Goal: Book appointment/travel/reservation

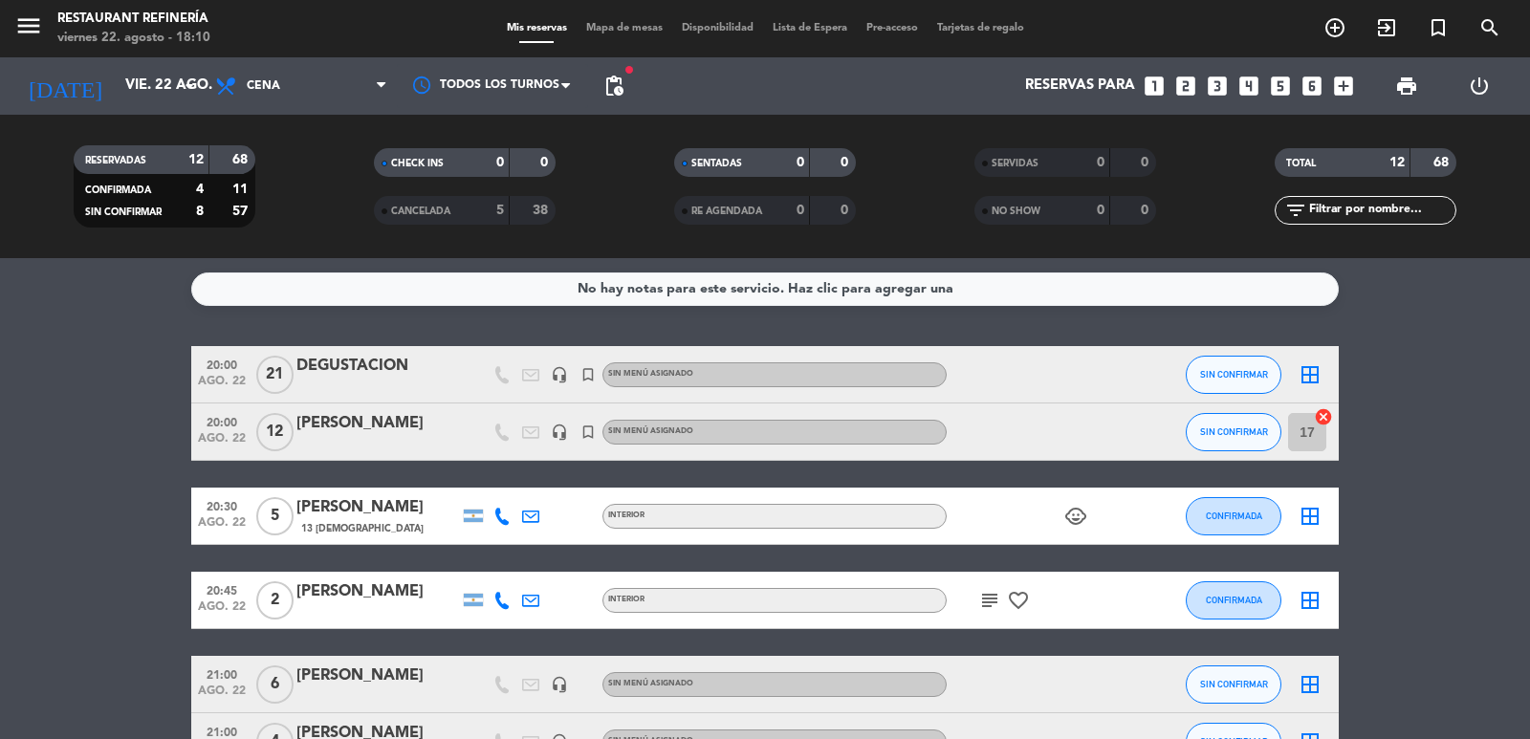
click at [1254, 93] on icon "looks_4" at bounding box center [1248, 86] width 25 height 25
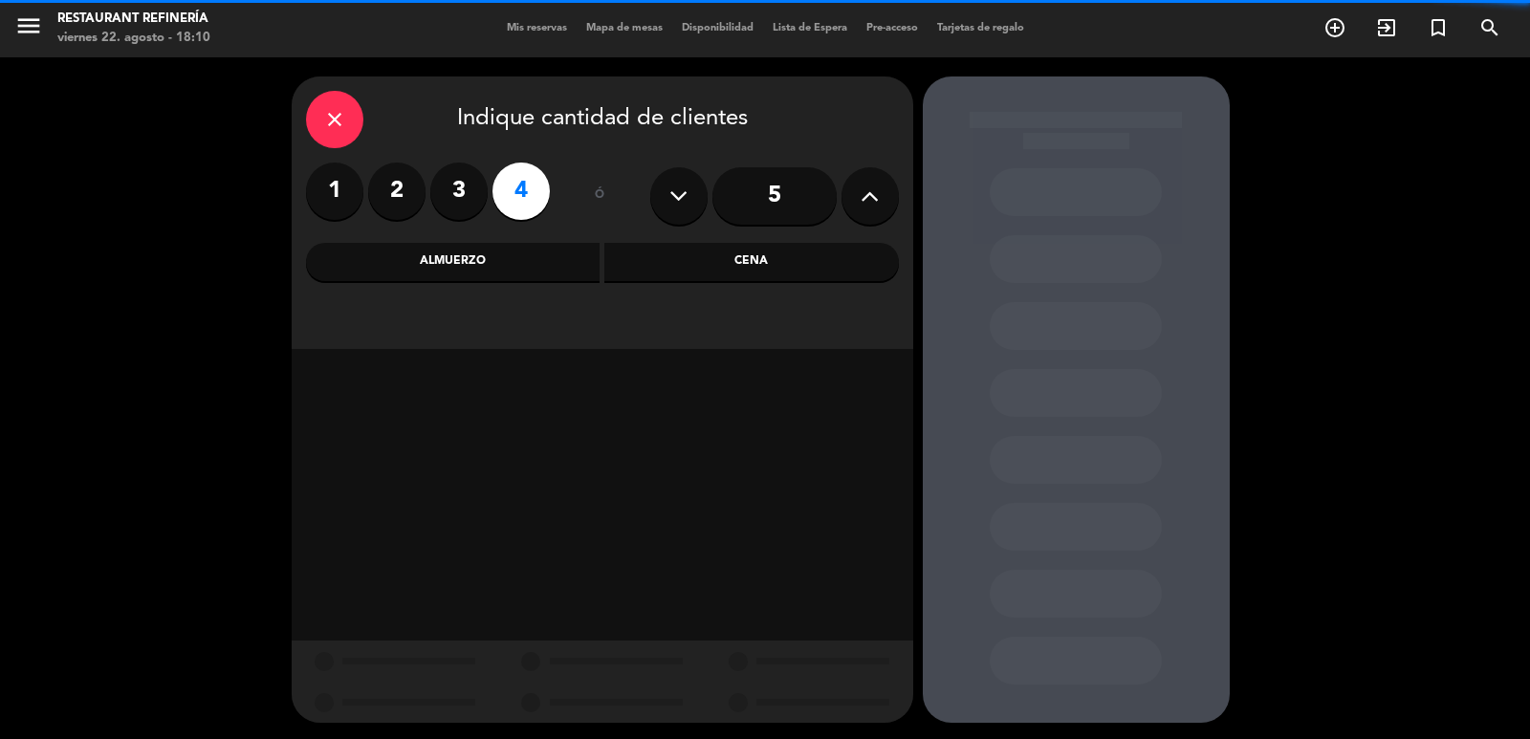
click at [767, 262] on div "Cena" at bounding box center [751, 262] width 294 height 38
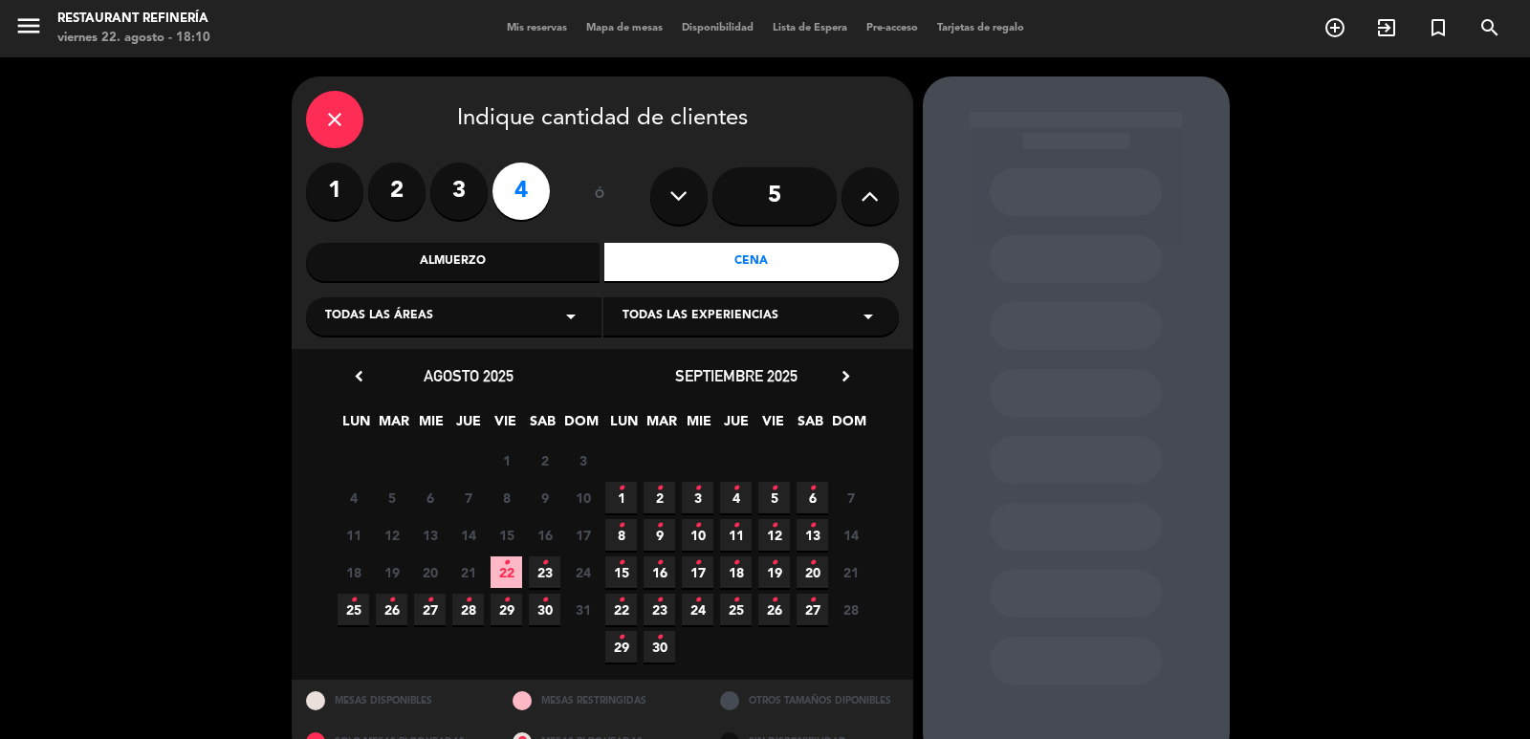
click at [499, 560] on span "22 •" at bounding box center [507, 572] width 32 height 32
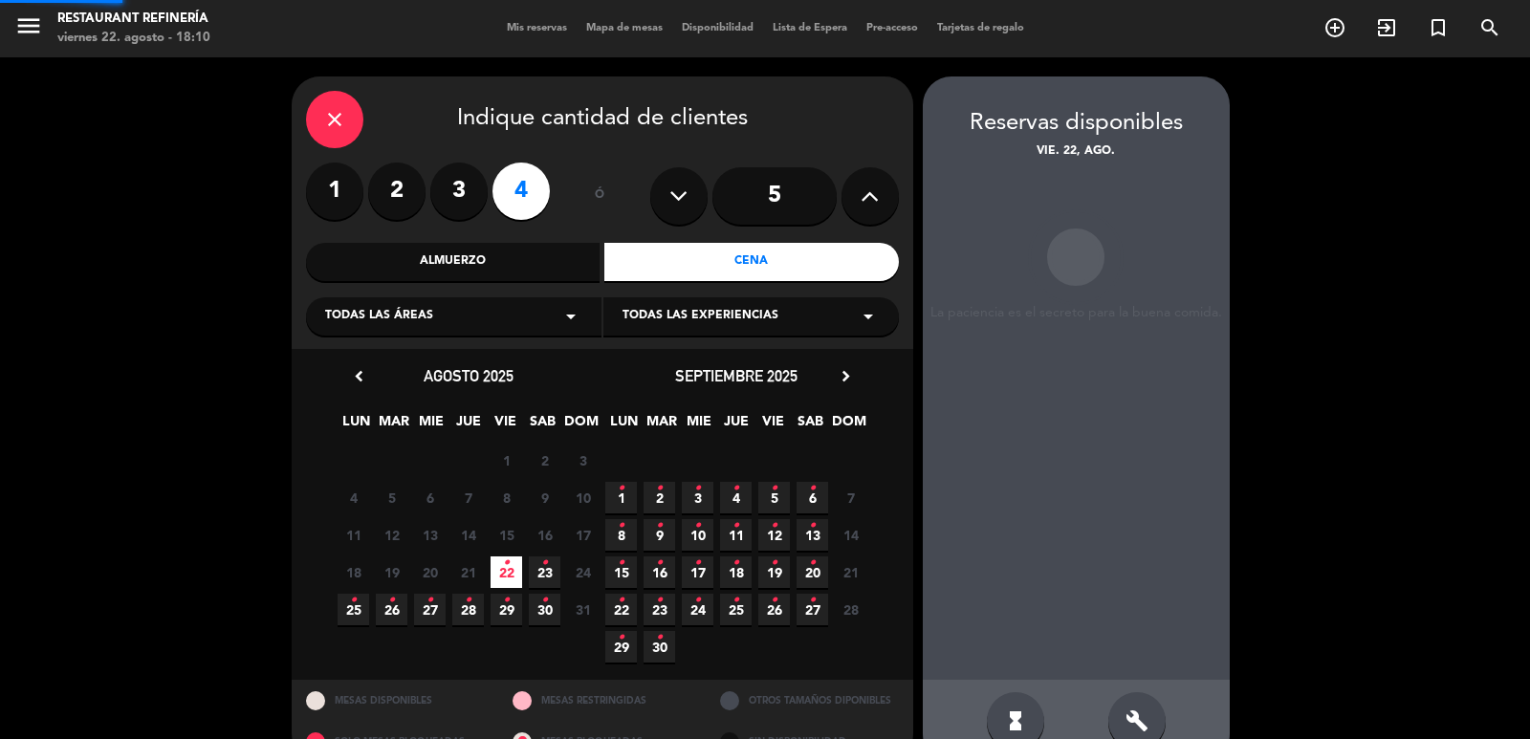
scroll to position [41, 0]
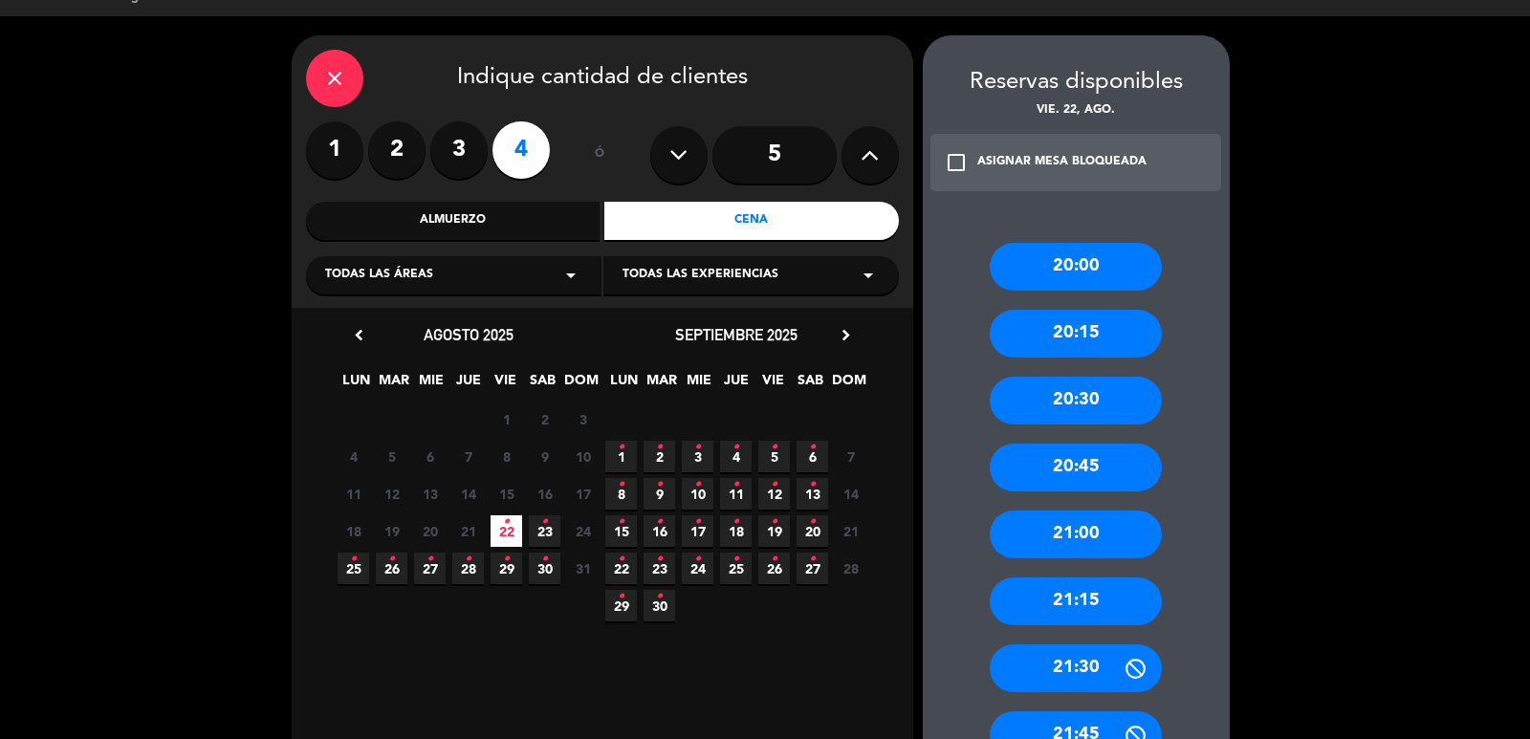
click at [1067, 542] on div "21:00" at bounding box center [1076, 535] width 172 height 48
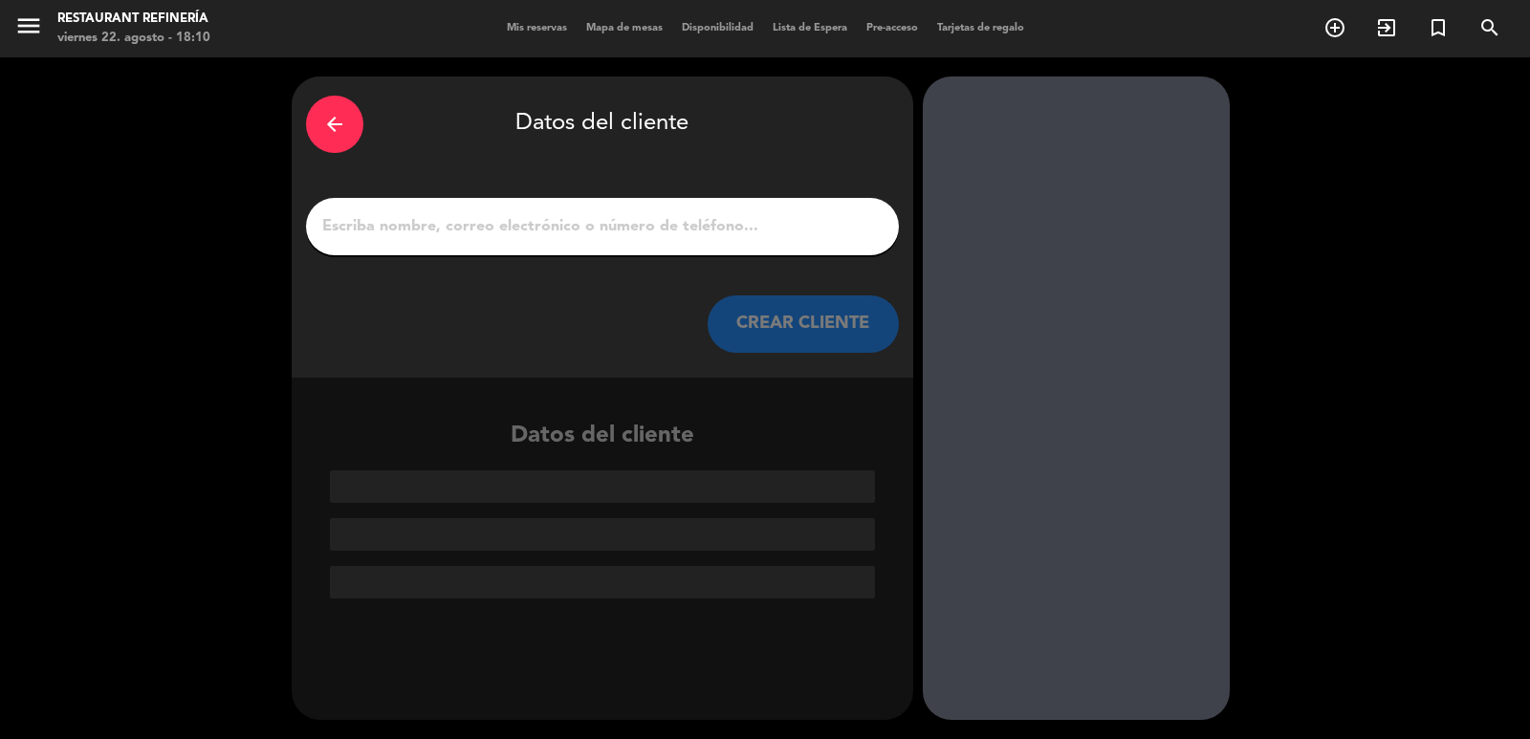
click at [601, 242] on div at bounding box center [602, 226] width 593 height 57
click at [607, 226] on input "1" at bounding box center [602, 226] width 564 height 27
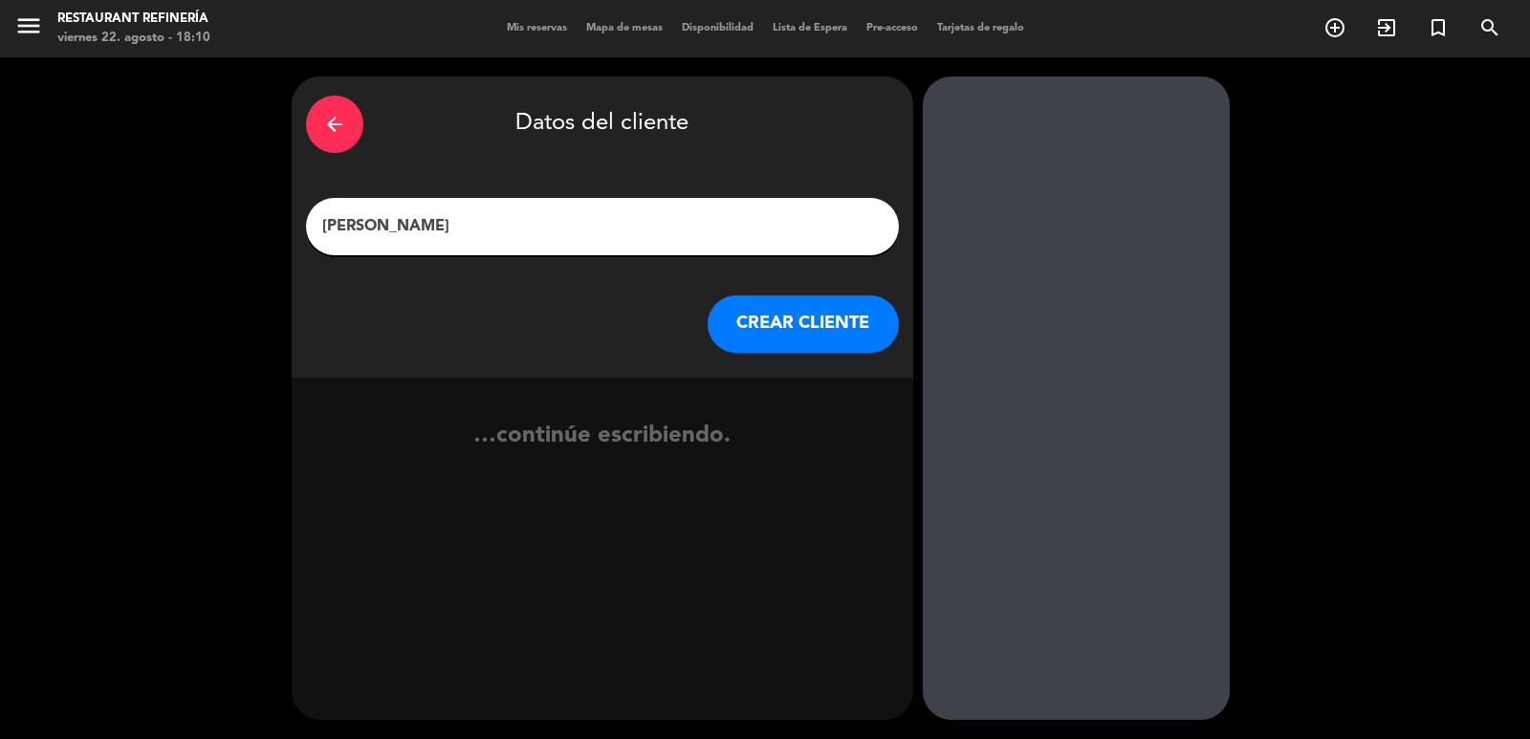
type input "[PERSON_NAME]"
click at [771, 333] on button "CREAR CLIENTE" at bounding box center [803, 323] width 191 height 57
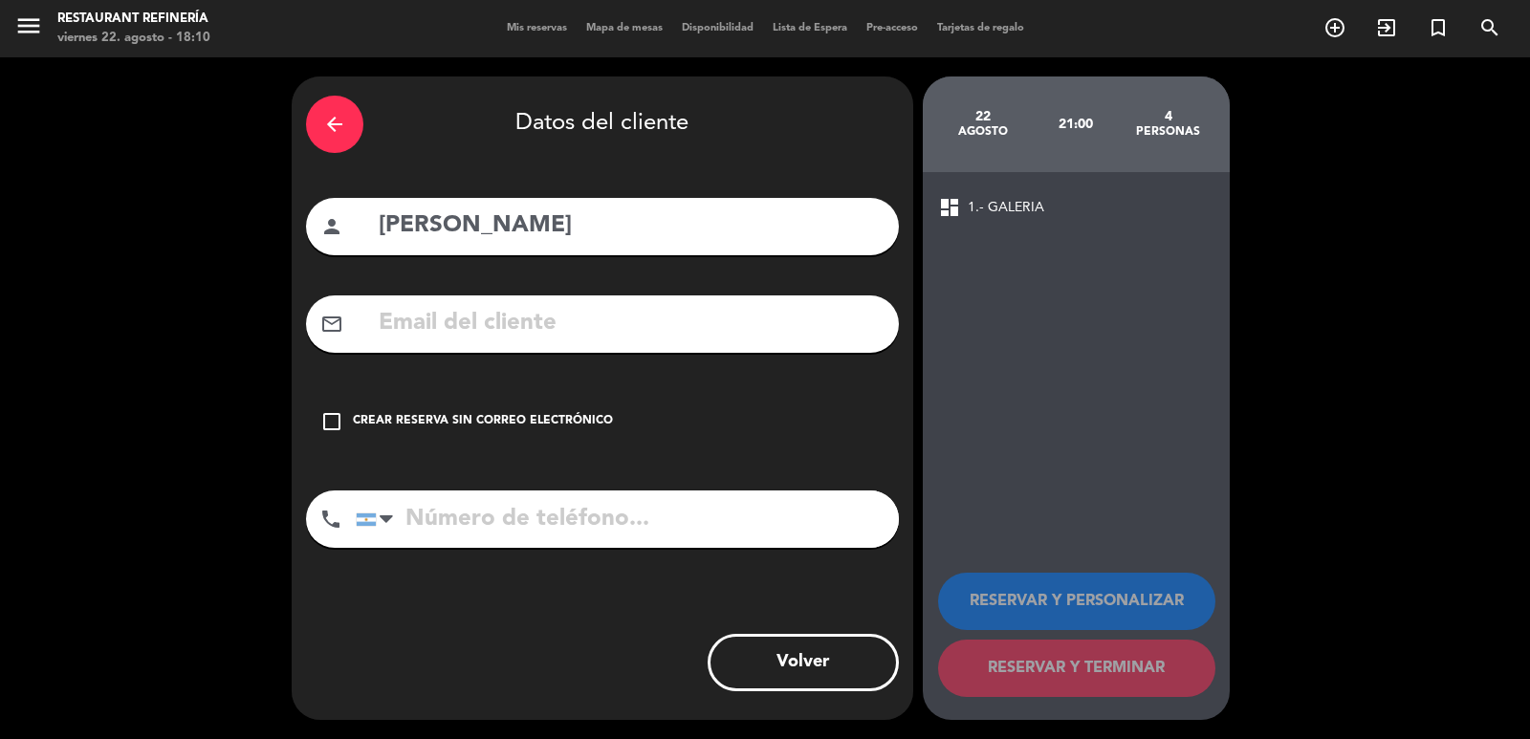
click at [540, 431] on div "check_box_outline_blank Crear reserva sin correo electrónico" at bounding box center [602, 421] width 593 height 57
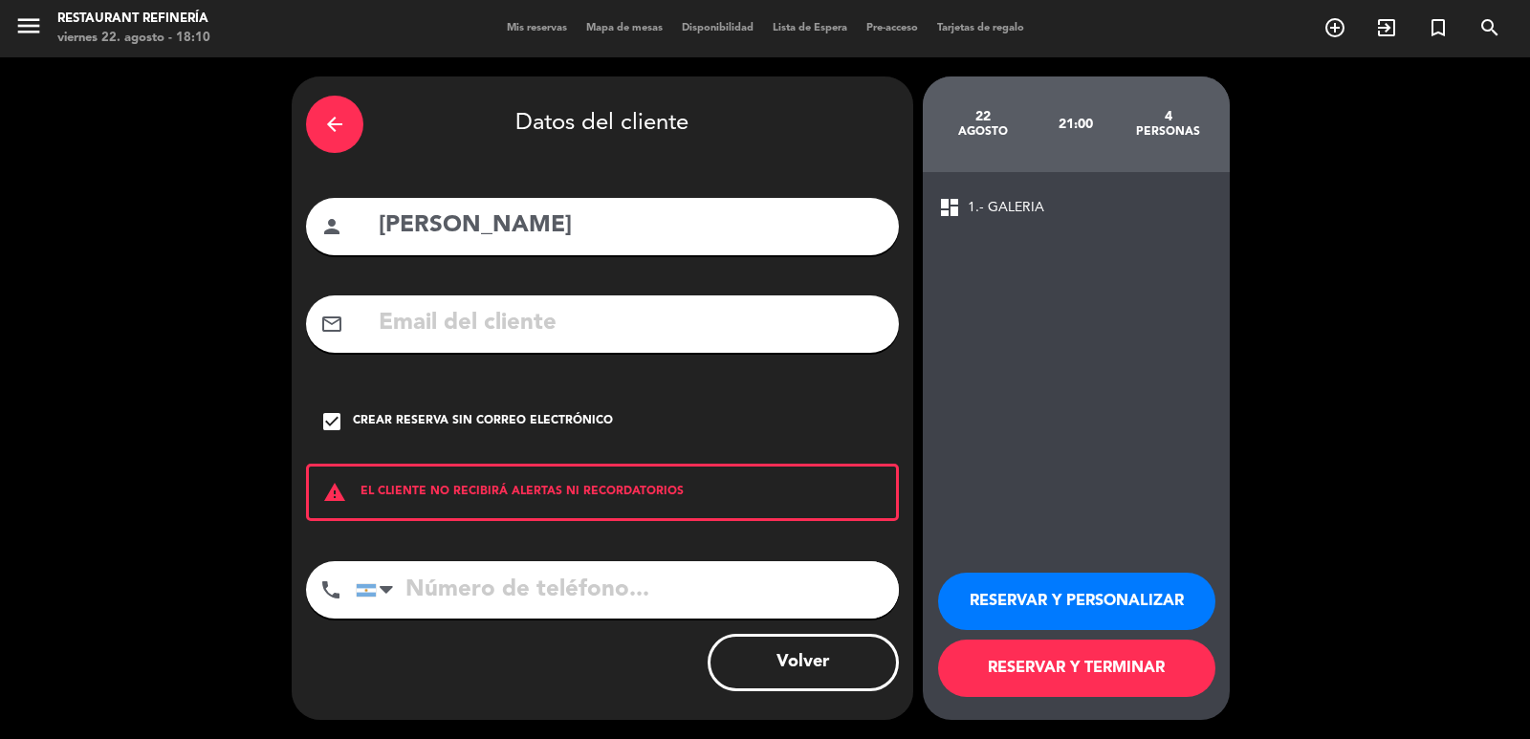
click at [1074, 667] on button "RESERVAR Y TERMINAR" at bounding box center [1076, 668] width 277 height 57
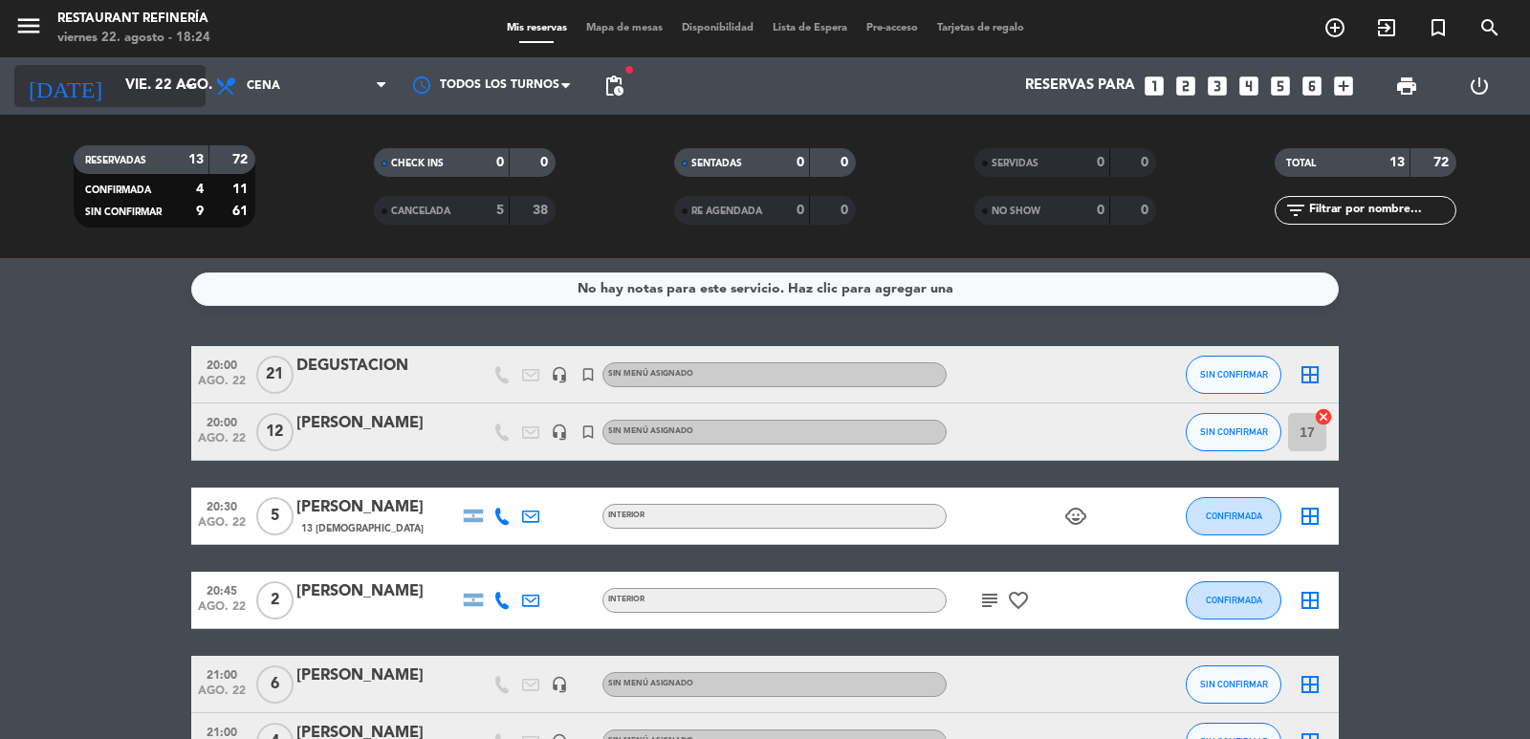
click at [120, 82] on input "vie. 22 ago." at bounding box center [208, 86] width 185 height 36
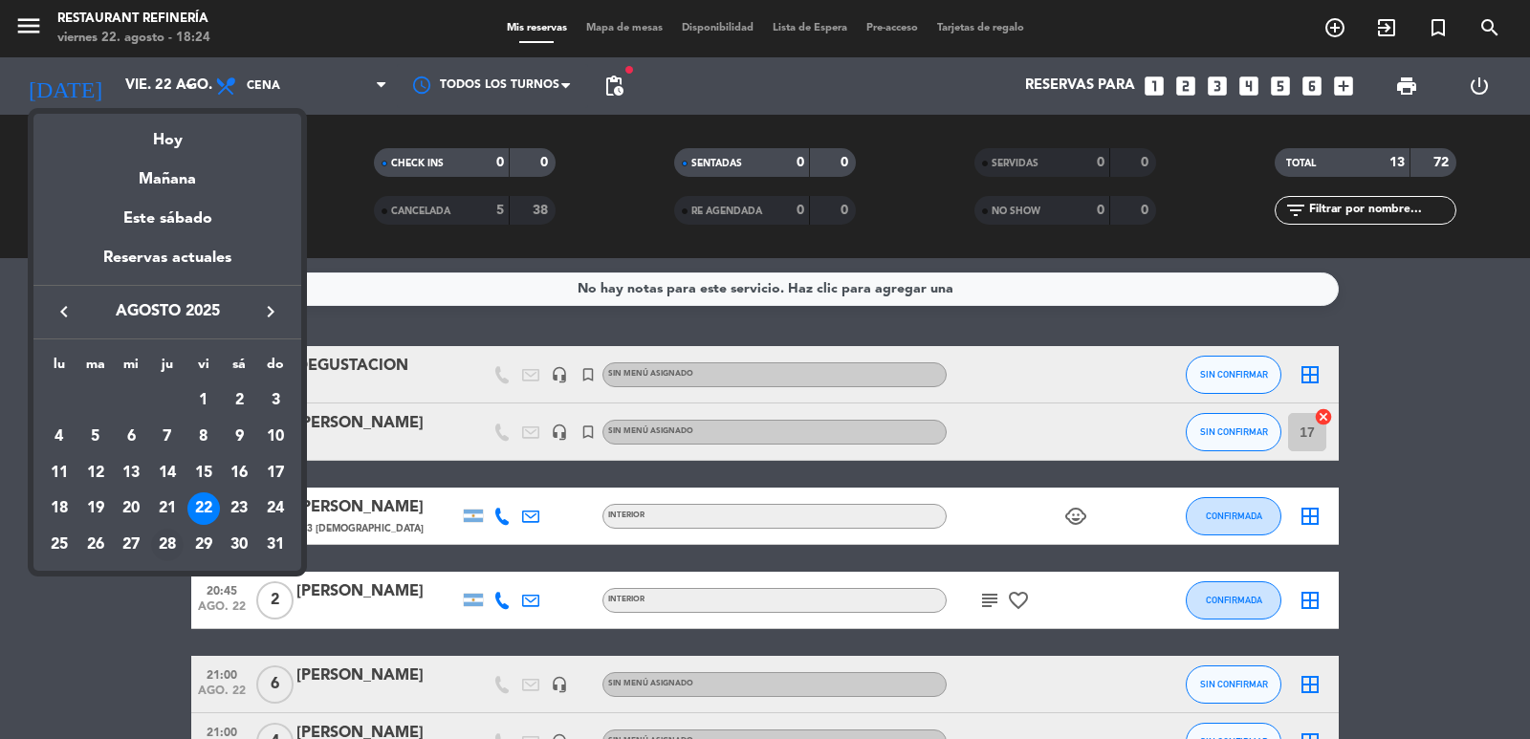
click at [165, 541] on div "28" at bounding box center [167, 545] width 33 height 33
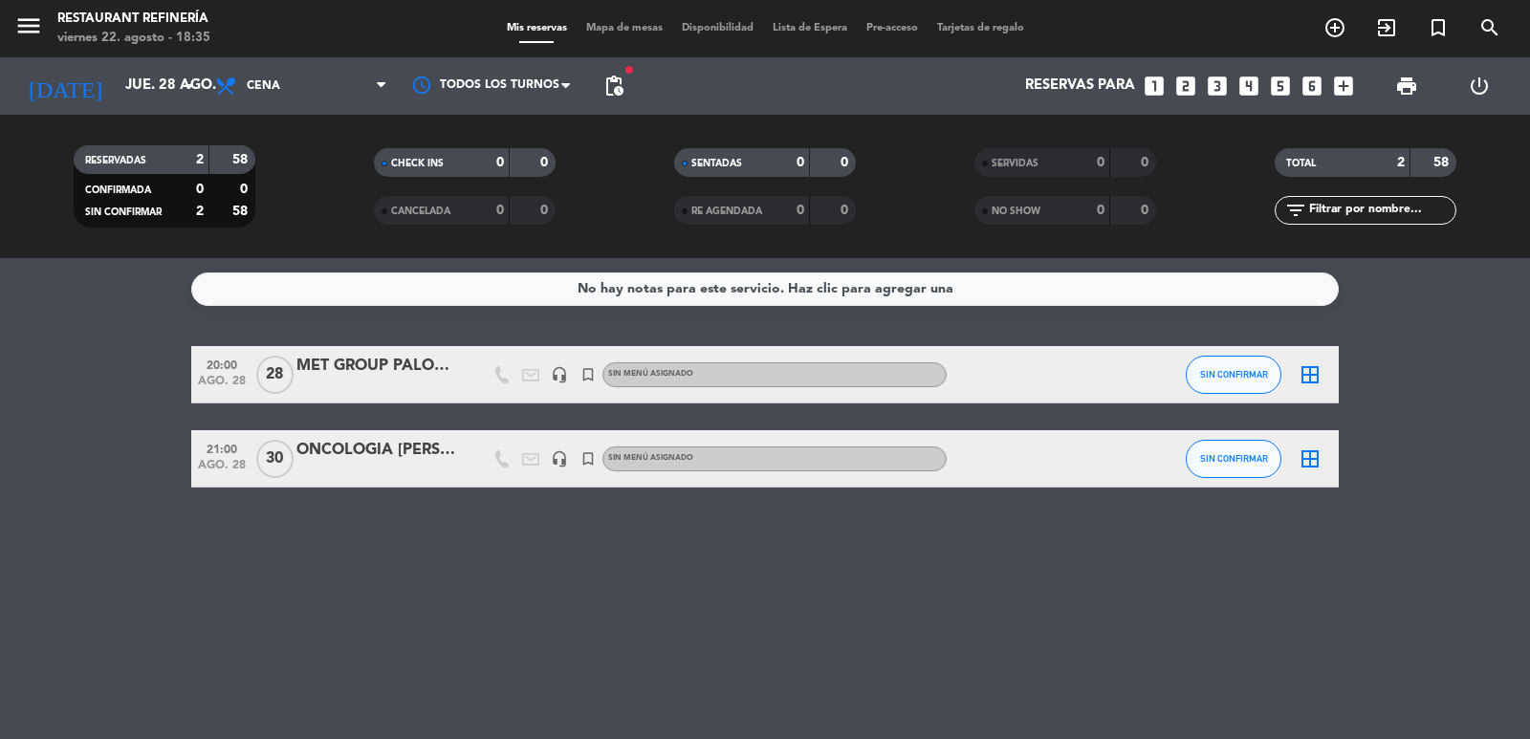
click at [101, 107] on div "[DATE] jue. 28 ago. arrow_drop_down" at bounding box center [109, 85] width 191 height 57
click at [116, 96] on input "jue. 28 ago." at bounding box center [208, 86] width 185 height 36
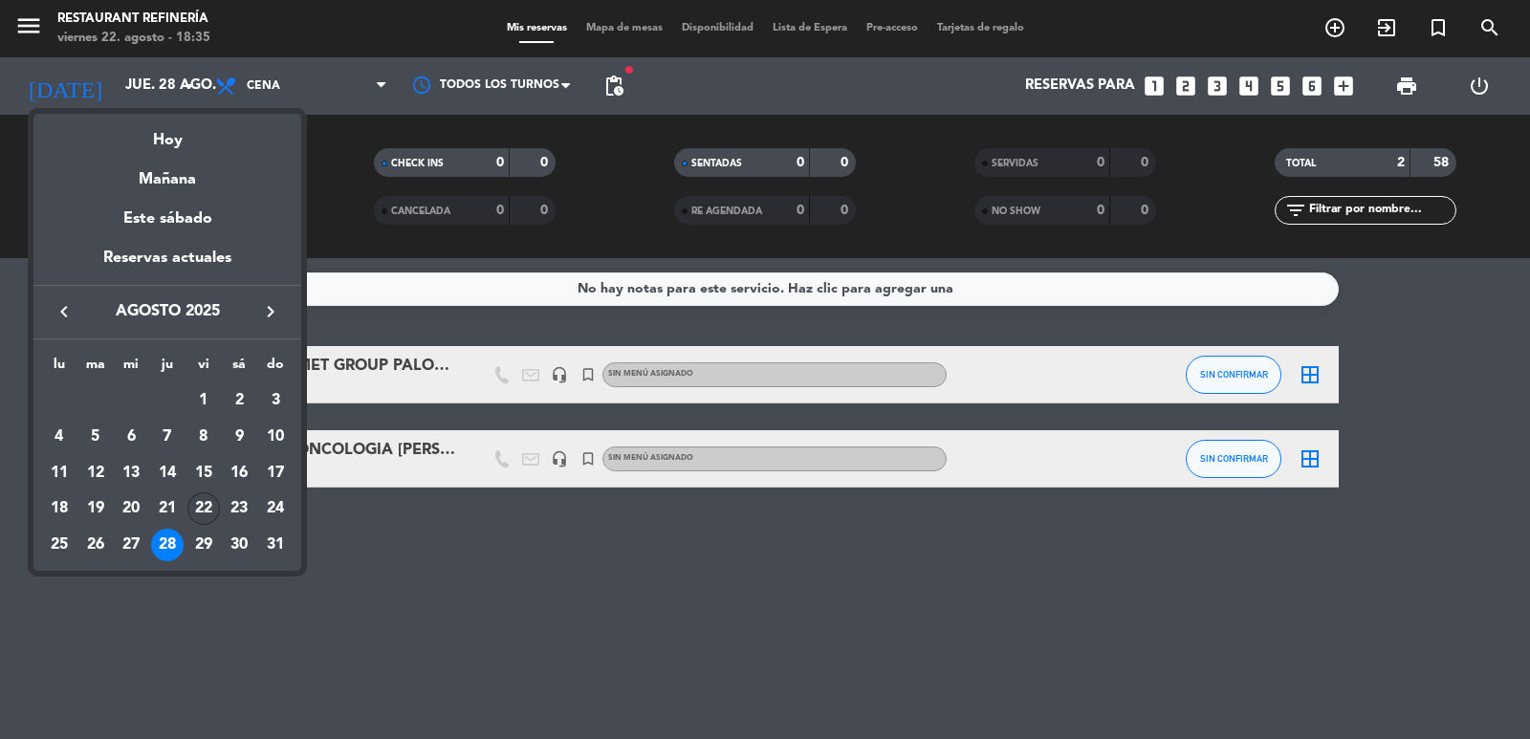
click at [199, 504] on div "22" at bounding box center [203, 508] width 33 height 33
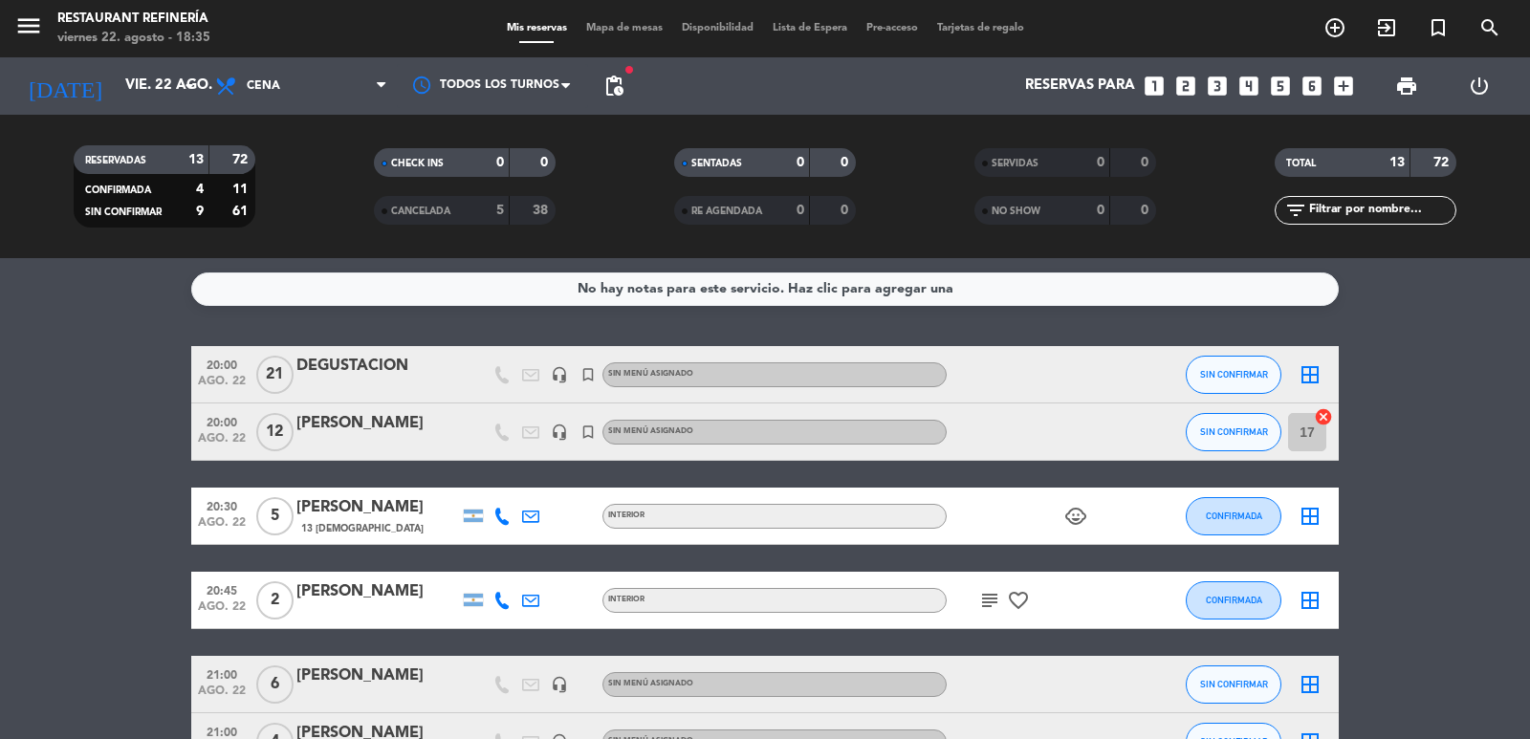
click at [1123, 136] on div "SERVIDAS 0 0 NO SHOW 0 0" at bounding box center [1065, 186] width 300 height 105
click at [116, 78] on input "vie. 22 ago." at bounding box center [208, 86] width 185 height 36
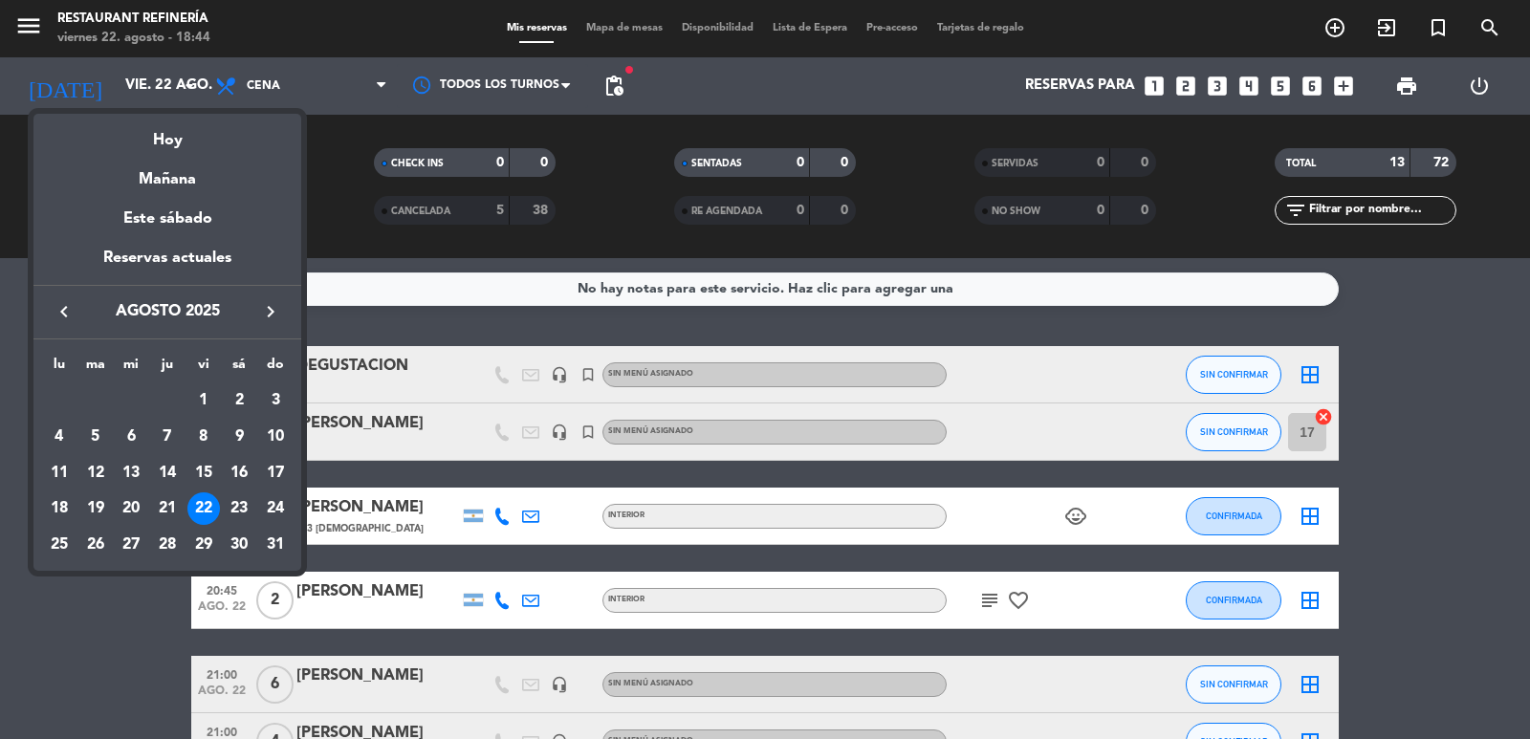
click at [208, 511] on div "22" at bounding box center [203, 508] width 33 height 33
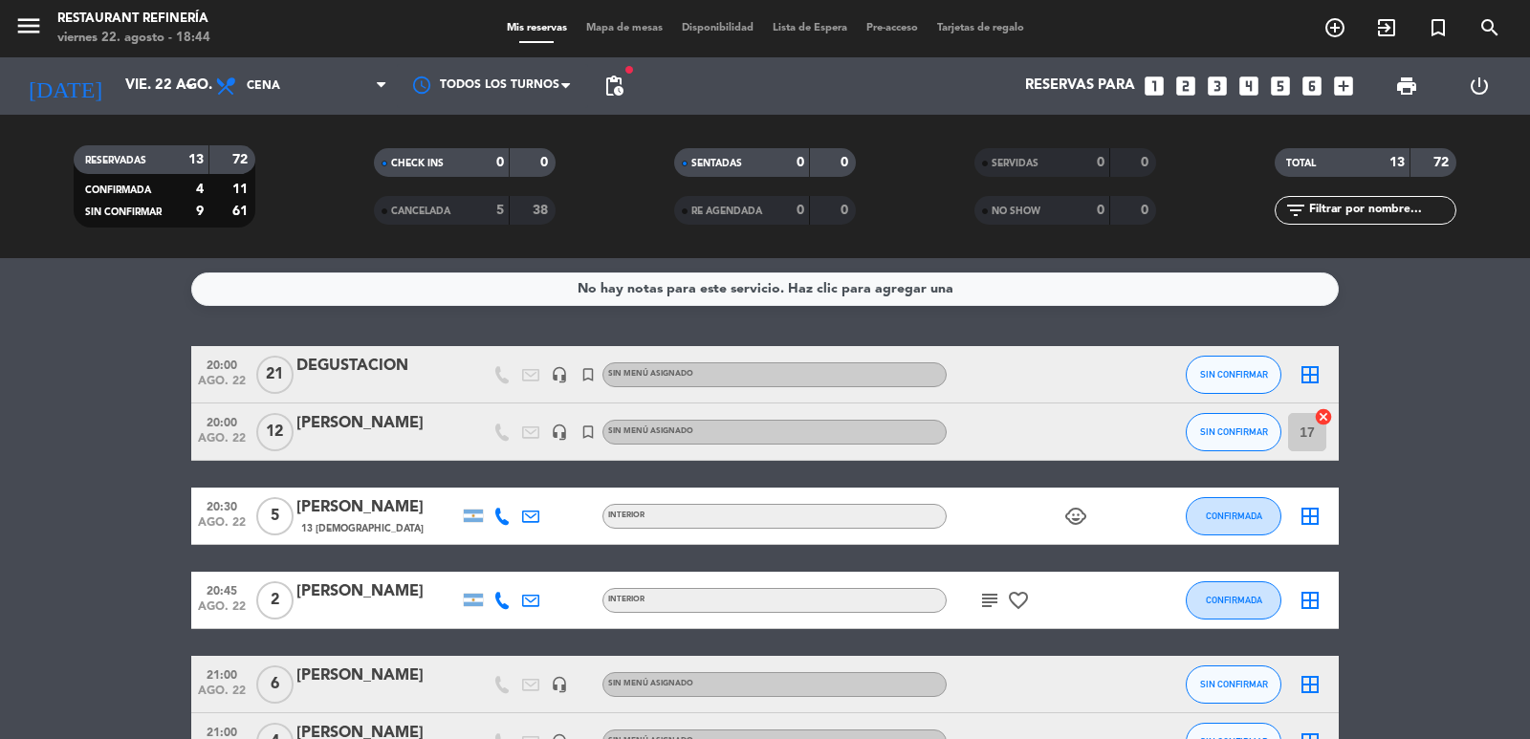
click at [164, 96] on input "vie. 22 ago." at bounding box center [208, 86] width 185 height 36
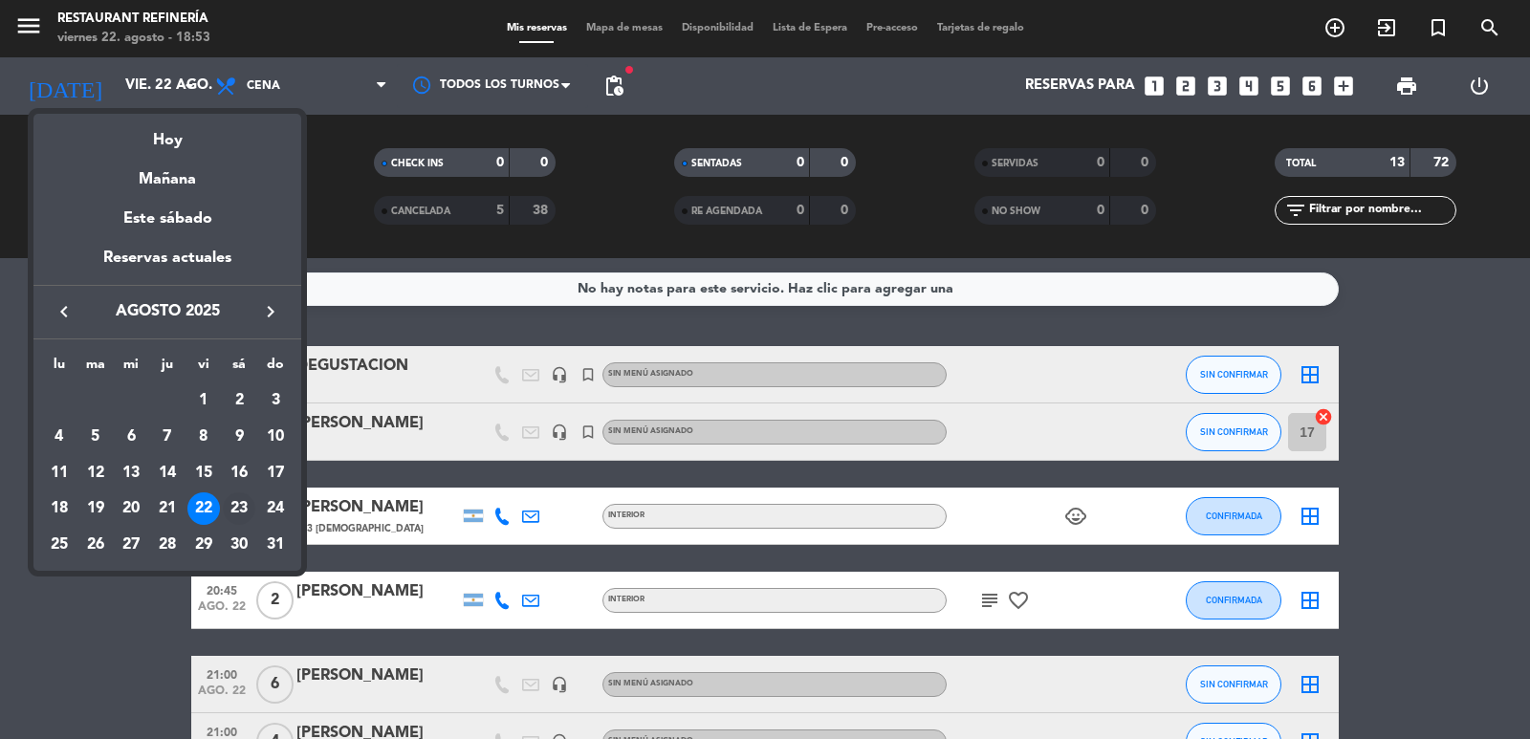
click at [235, 509] on div "23" at bounding box center [239, 508] width 33 height 33
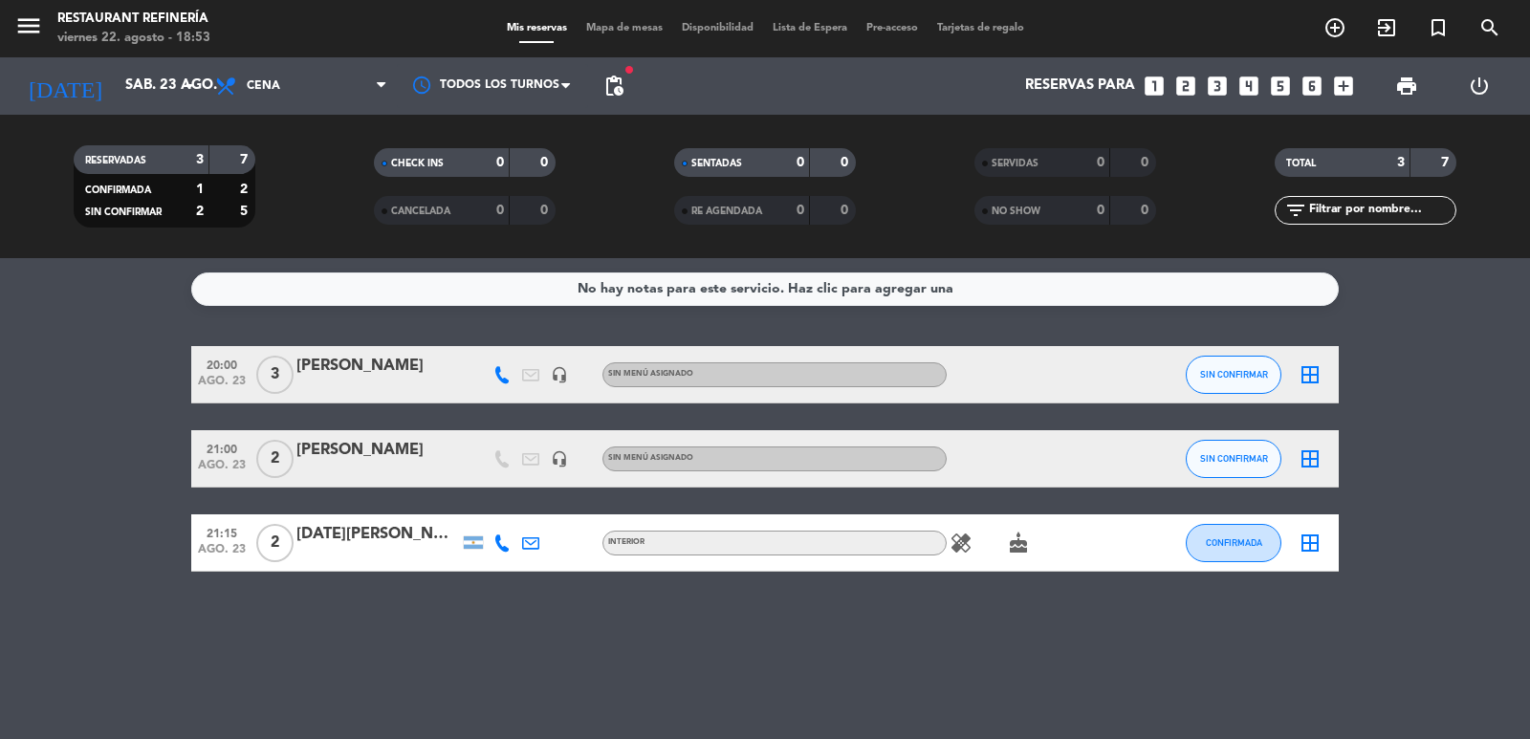
click at [624, 84] on span "pending_actions" at bounding box center [613, 86] width 23 height 23
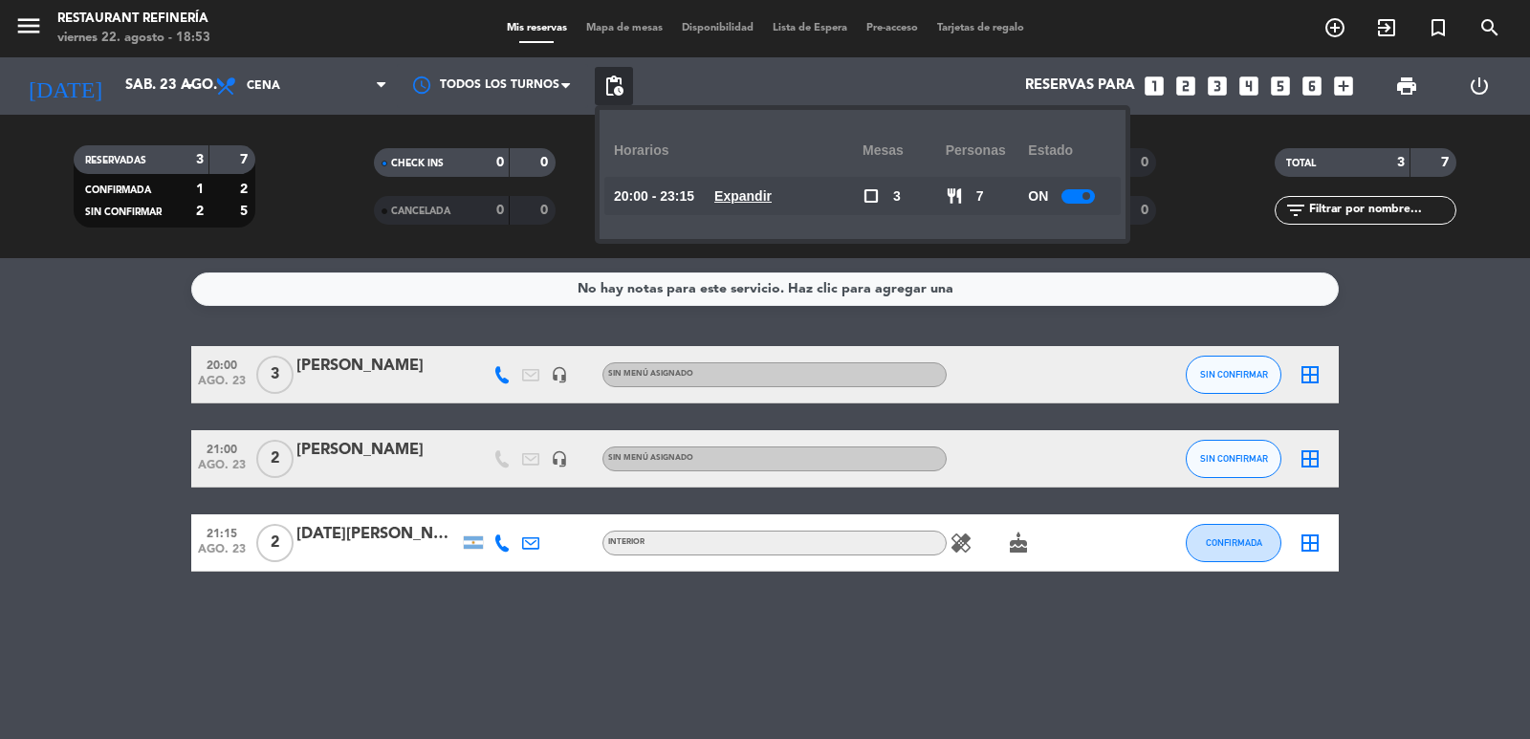
click at [624, 84] on span "pending_actions" at bounding box center [613, 86] width 23 height 23
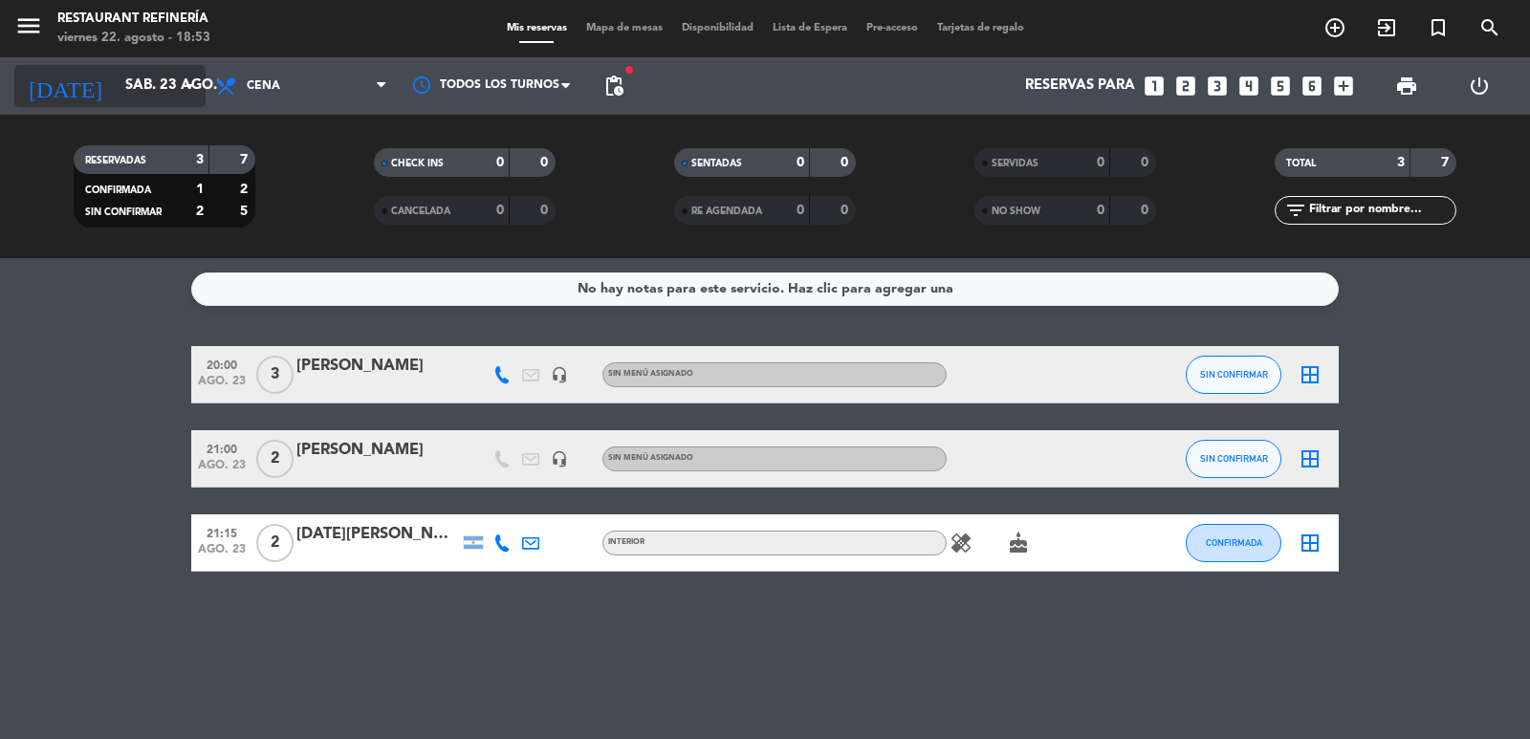
click at [172, 85] on input "sáb. 23 ago." at bounding box center [208, 86] width 185 height 36
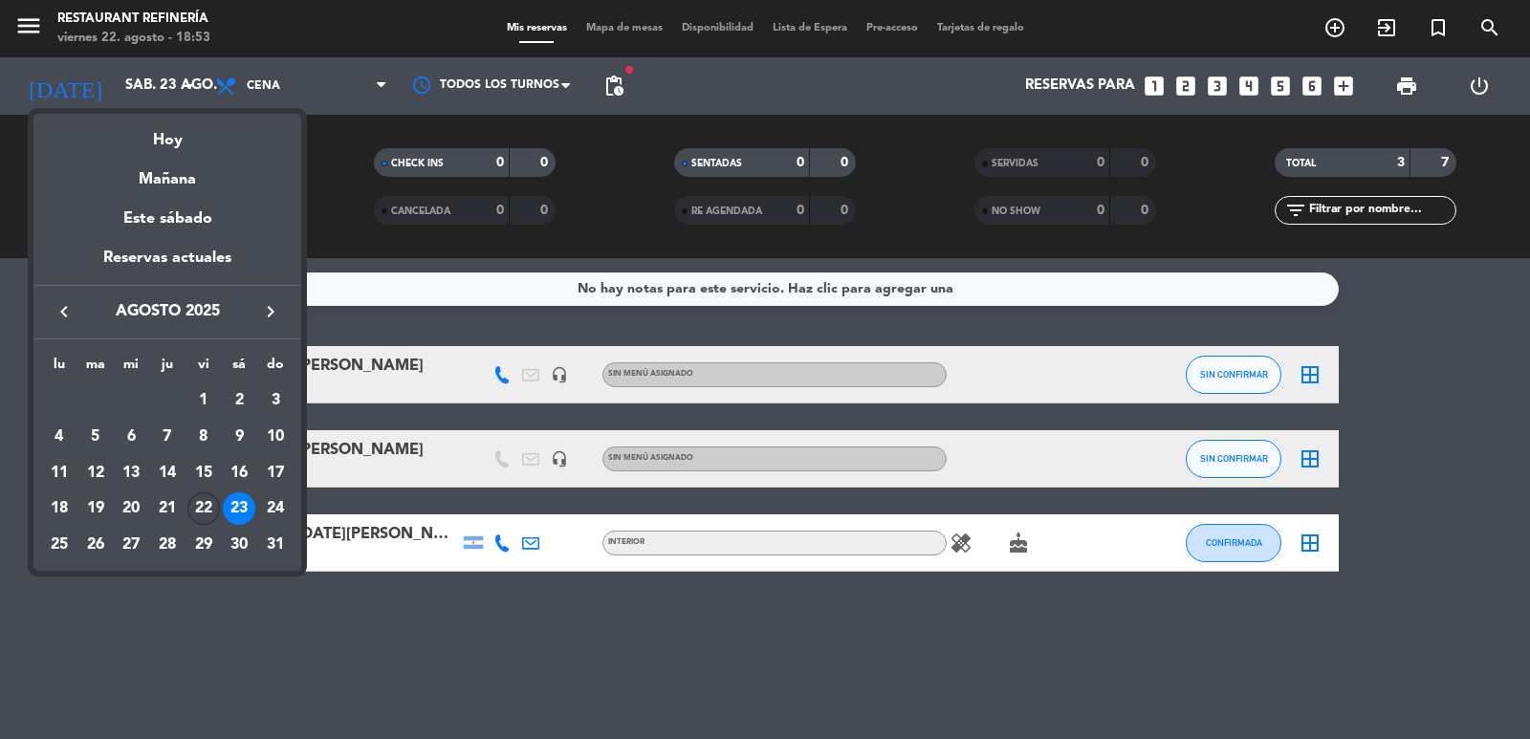
click at [203, 507] on div "22" at bounding box center [203, 508] width 33 height 33
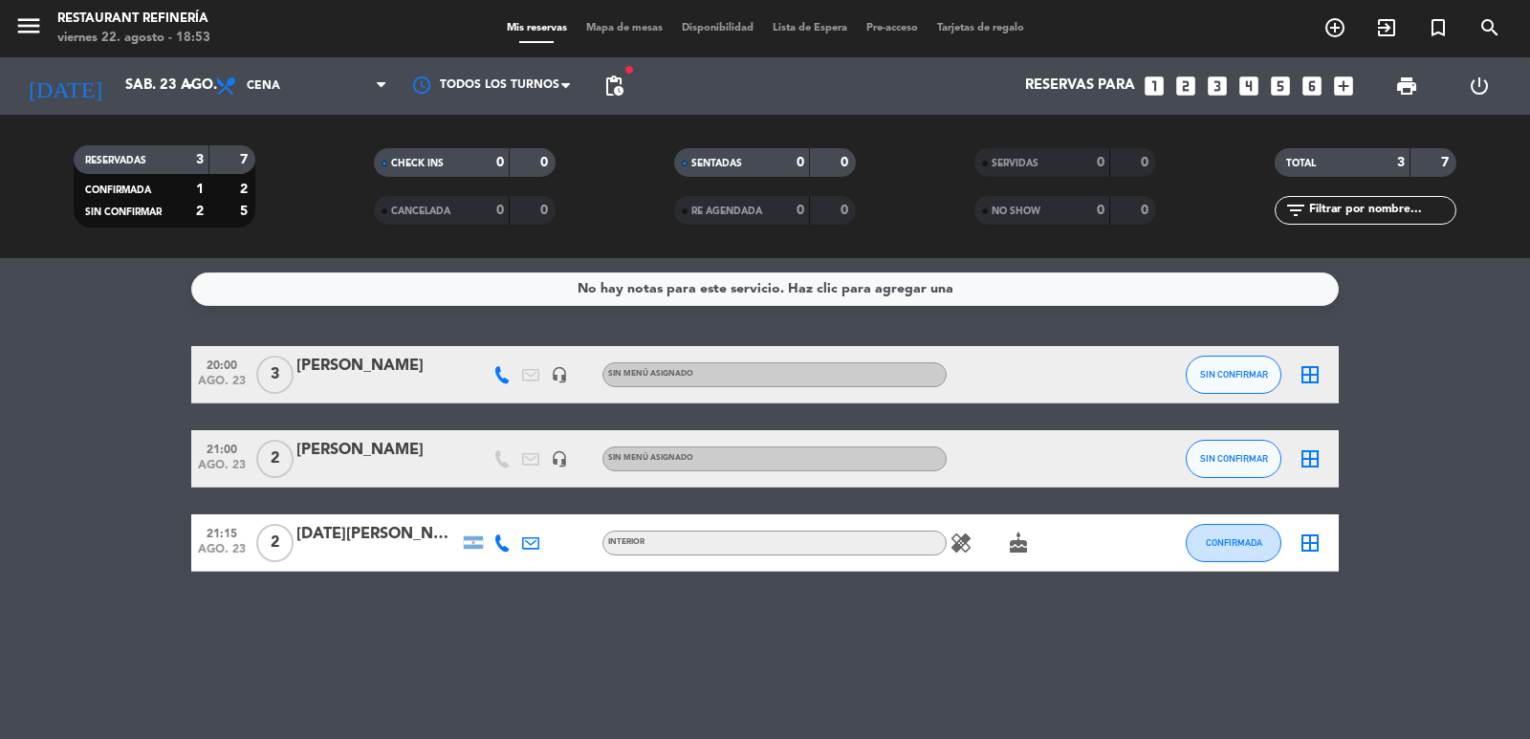
type input "vie. 22 ago."
